Goal: Transaction & Acquisition: Purchase product/service

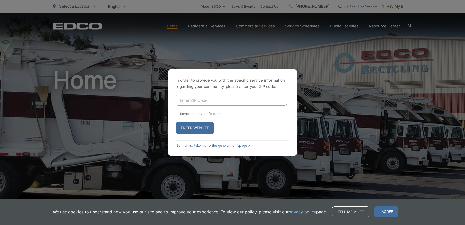
click at [223, 99] on input "Enter ZIP Code" at bounding box center [230, 100] width 111 height 11
type input "91942"
click at [179, 114] on input "Remember my preference" at bounding box center [176, 113] width 3 height 3
checkbox input "true"
click at [202, 131] on button "Enter Website" at bounding box center [194, 128] width 38 height 12
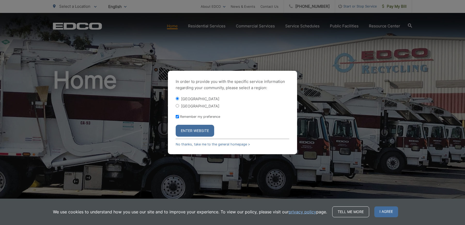
click at [201, 129] on button "Enter Website" at bounding box center [194, 131] width 38 height 12
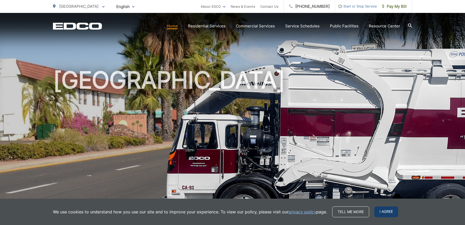
click at [385, 213] on span "I agree" at bounding box center [386, 211] width 24 height 11
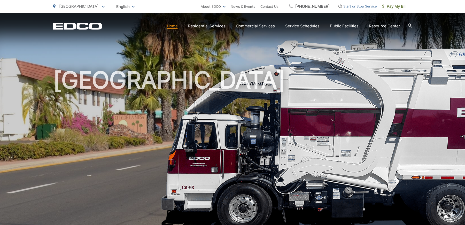
click at [361, 188] on h1 "[GEOGRAPHIC_DATA]" at bounding box center [232, 148] width 359 height 163
click at [348, 97] on h1 "[GEOGRAPHIC_DATA]" at bounding box center [232, 148] width 359 height 163
click at [390, 9] on span "Pay My Bill" at bounding box center [394, 6] width 25 height 6
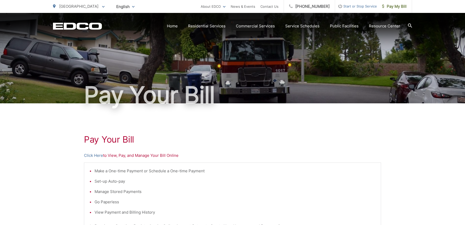
click at [235, 145] on div "Pay Your [PERSON_NAME] Here to View, Pay, and Manage Your Bill Online Make a On…" at bounding box center [232, 219] width 297 height 232
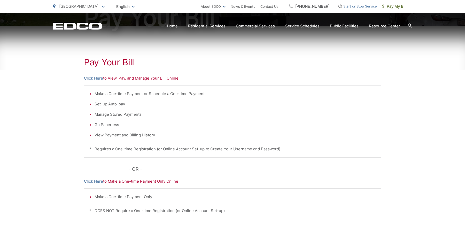
scroll to position [77, 0]
click at [149, 181] on p "Click Here to Make a One-time Payment Only Online" at bounding box center [232, 181] width 297 height 6
click at [96, 180] on link "Click Here" at bounding box center [93, 181] width 19 height 6
